Goal: Task Accomplishment & Management: Manage account settings

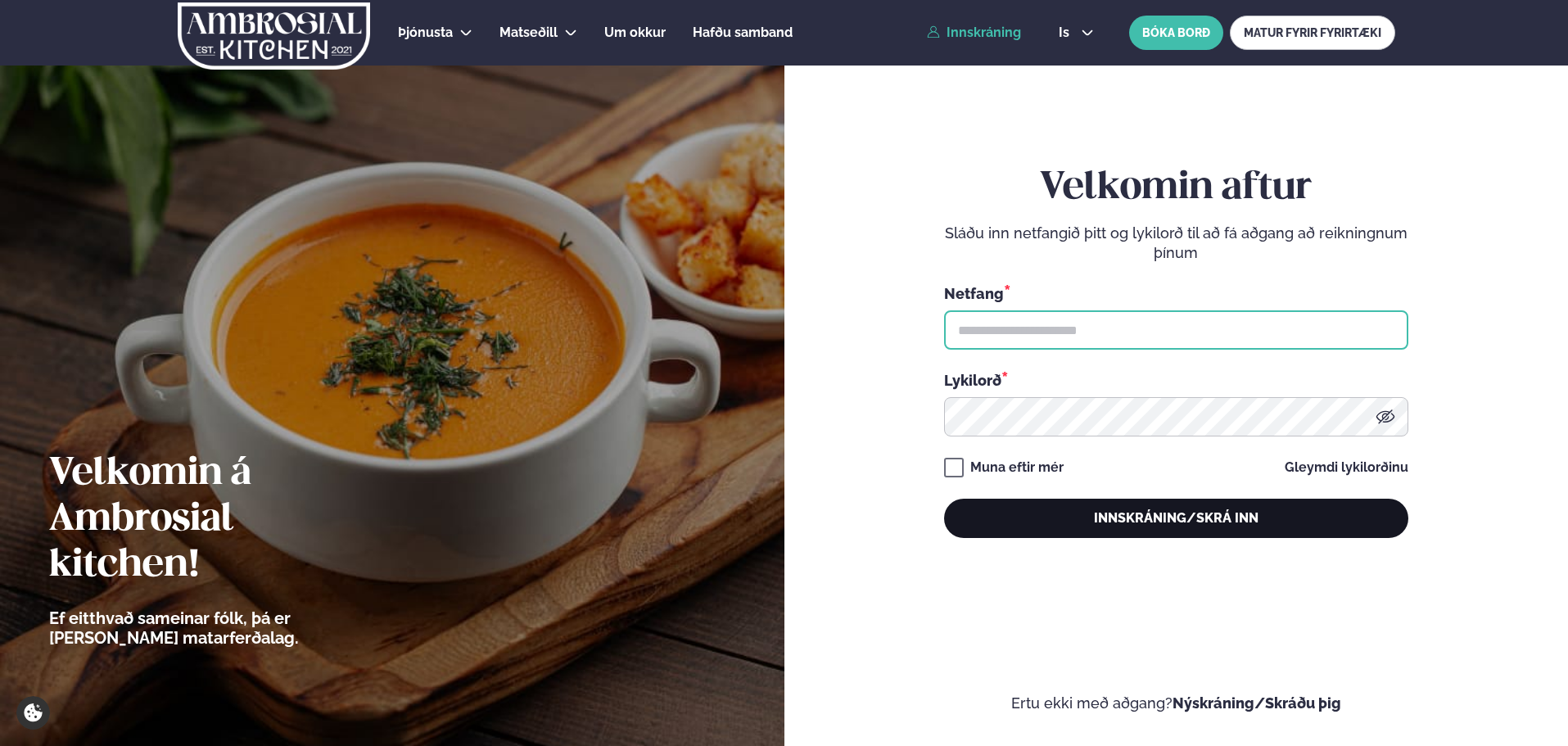
type input "**********"
click at [1142, 515] on button "Innskráning/Skrá inn" at bounding box center [1176, 518] width 464 height 40
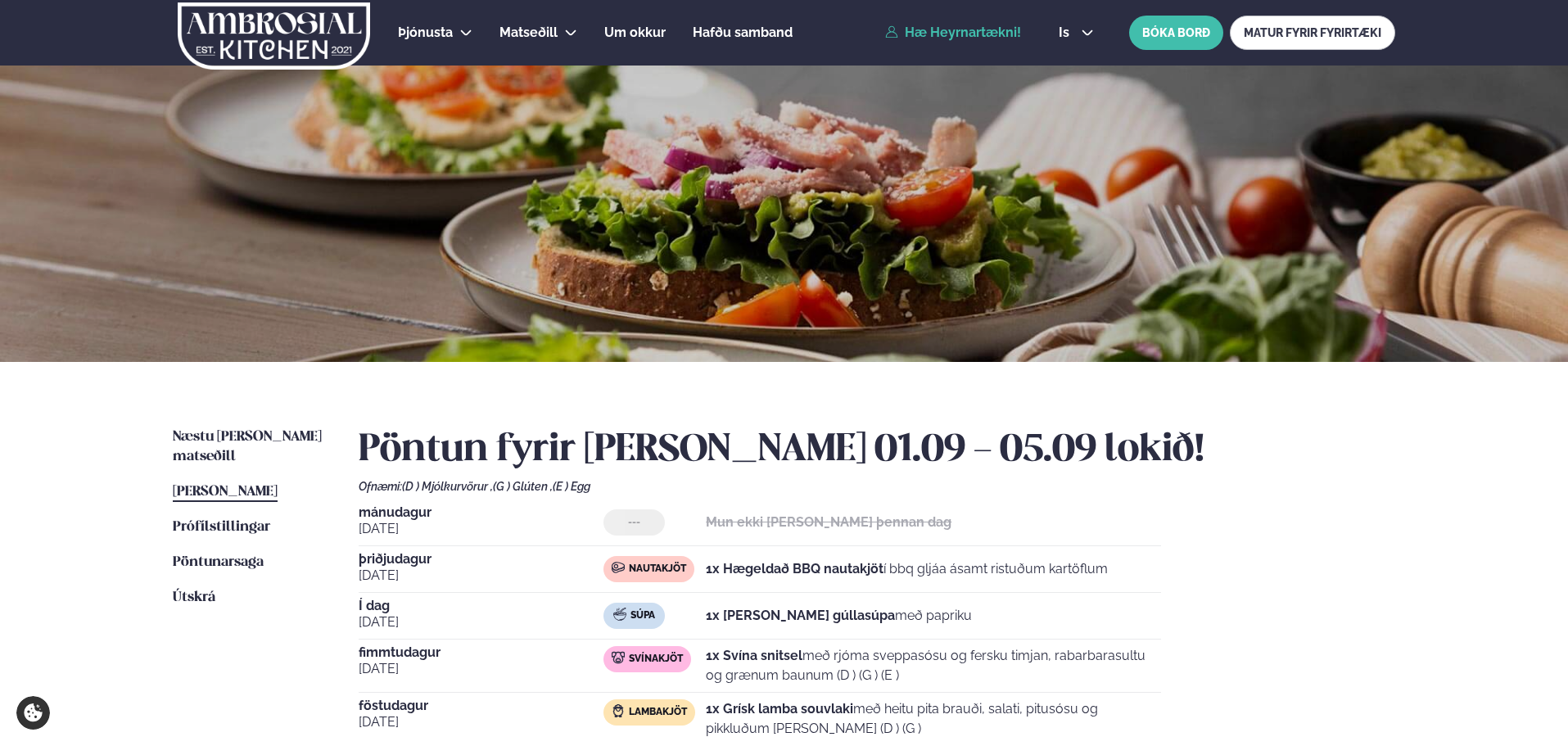
click at [242, 483] on link "Þessa viku matseðill Þessa viku" at bounding box center [226, 492] width 105 height 19
click at [257, 484] on span "Þessa viku matseðill" at bounding box center [226, 491] width 105 height 14
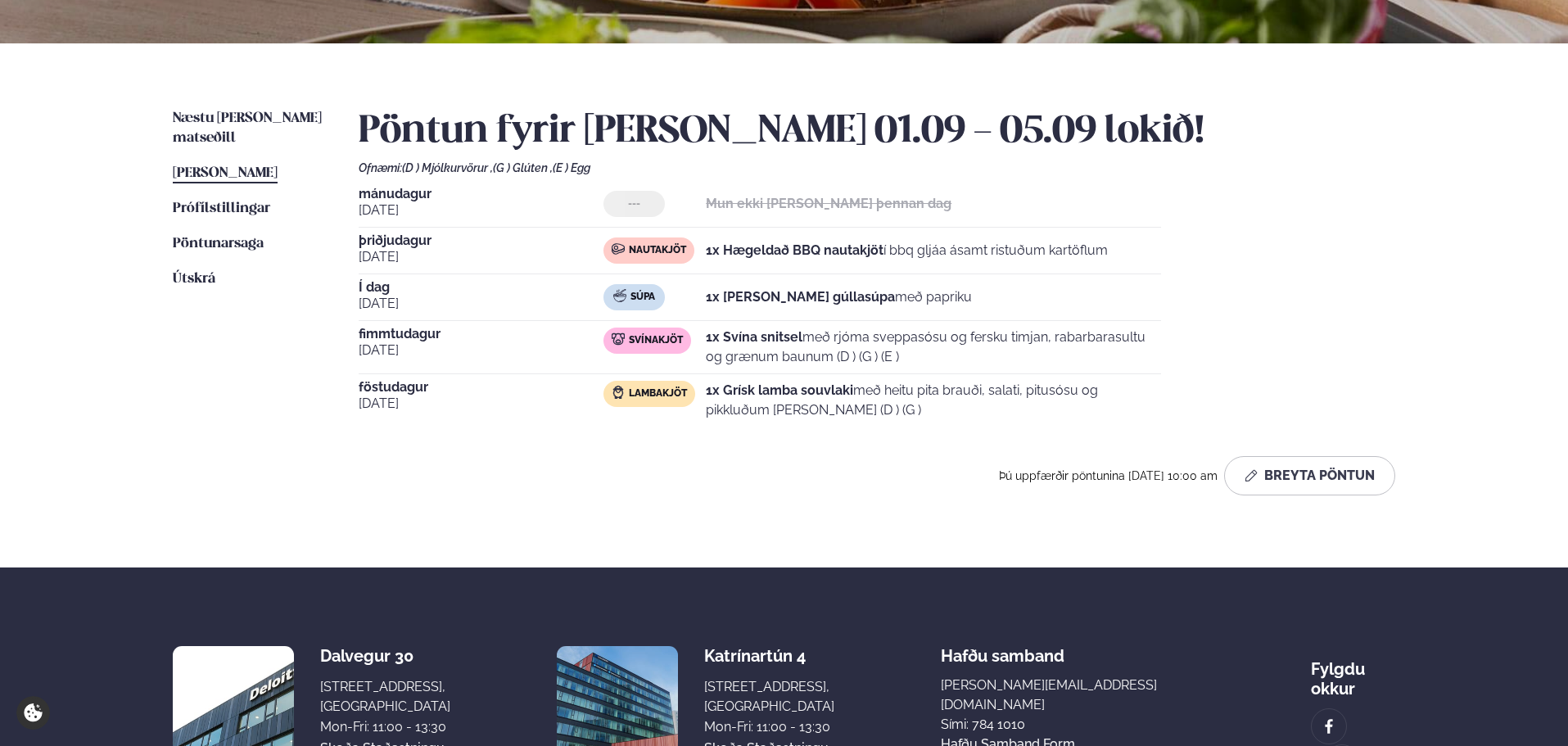
scroll to position [328, 0]
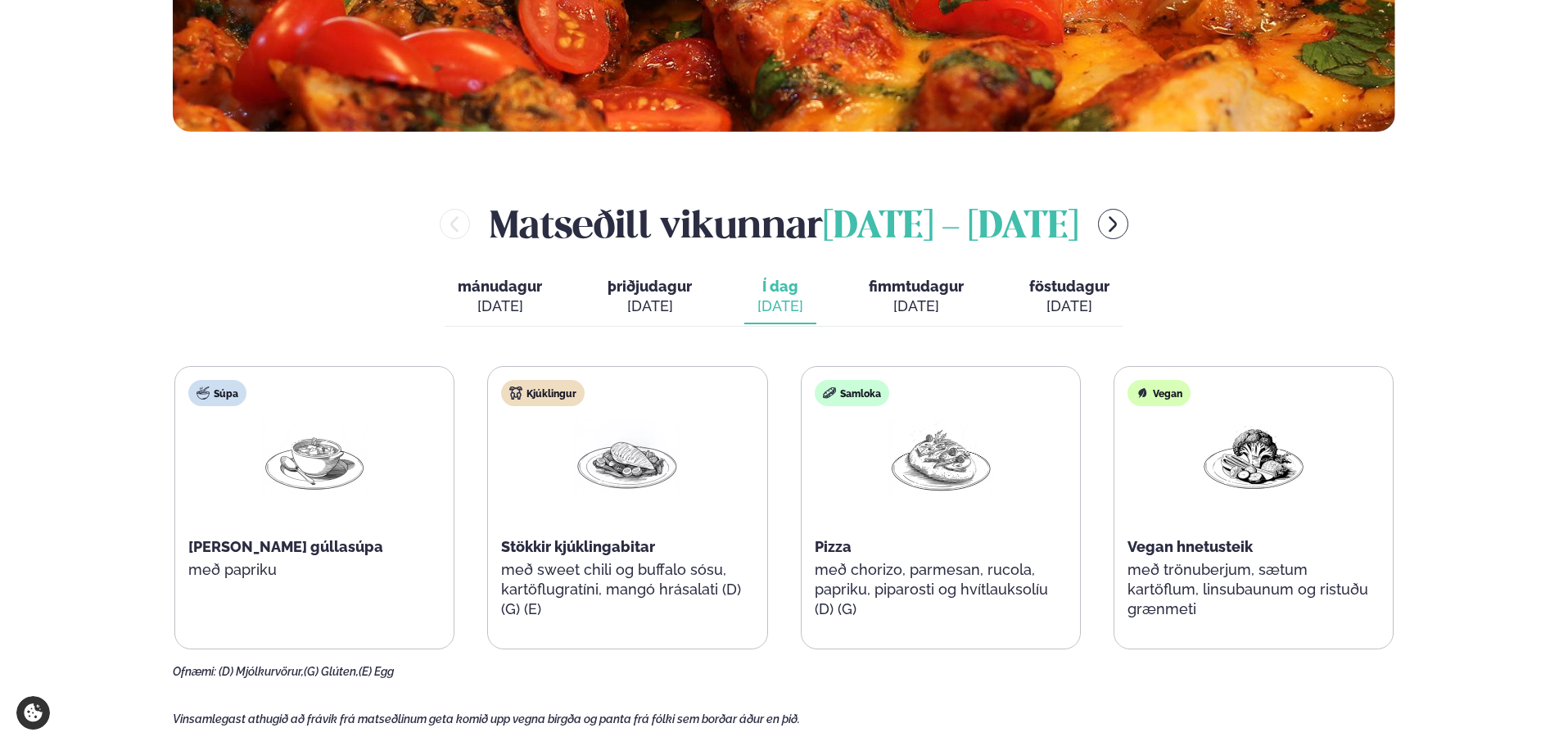
scroll to position [655, 0]
